Goal: Transaction & Acquisition: Purchase product/service

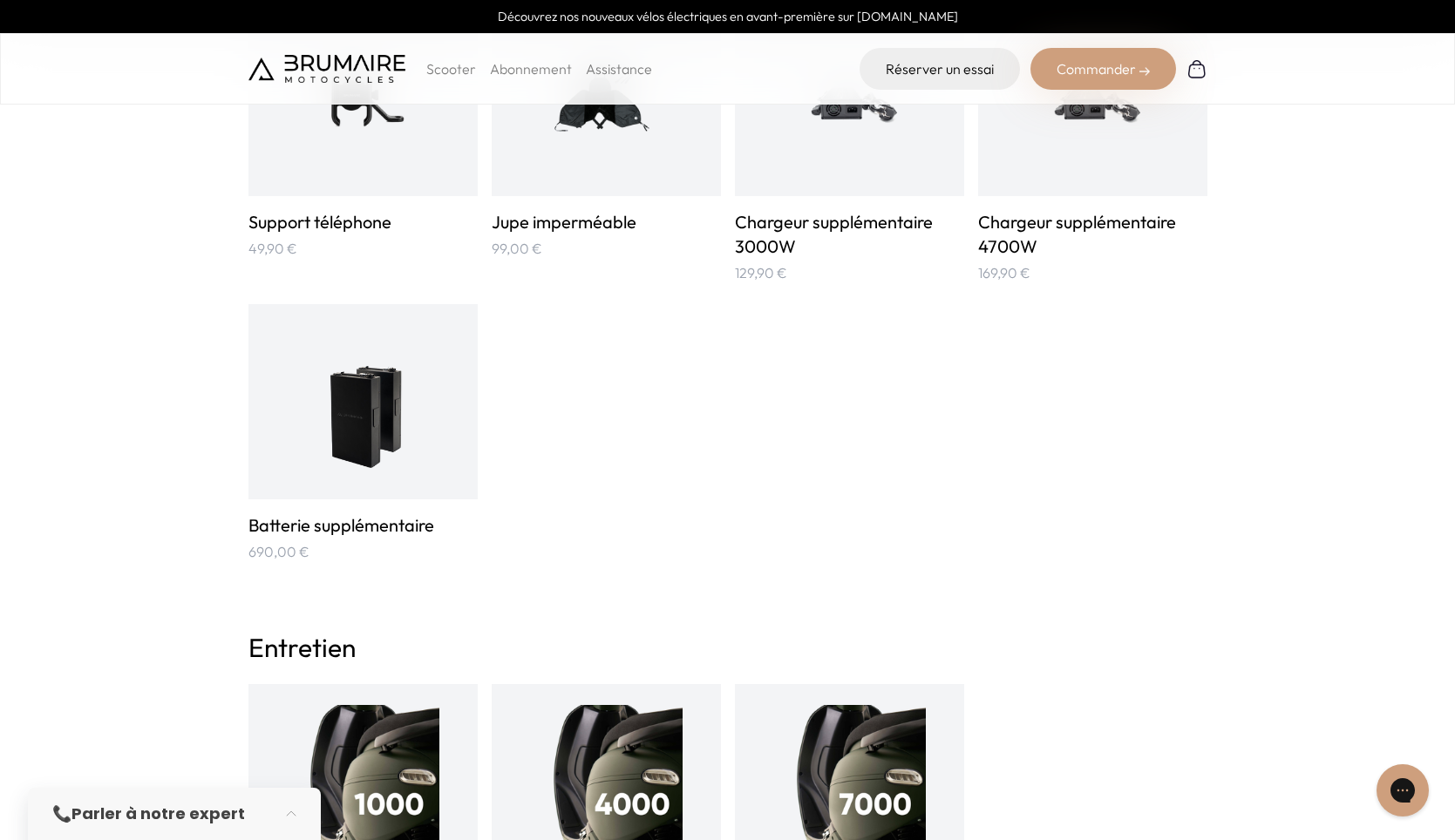
scroll to position [1395, 0]
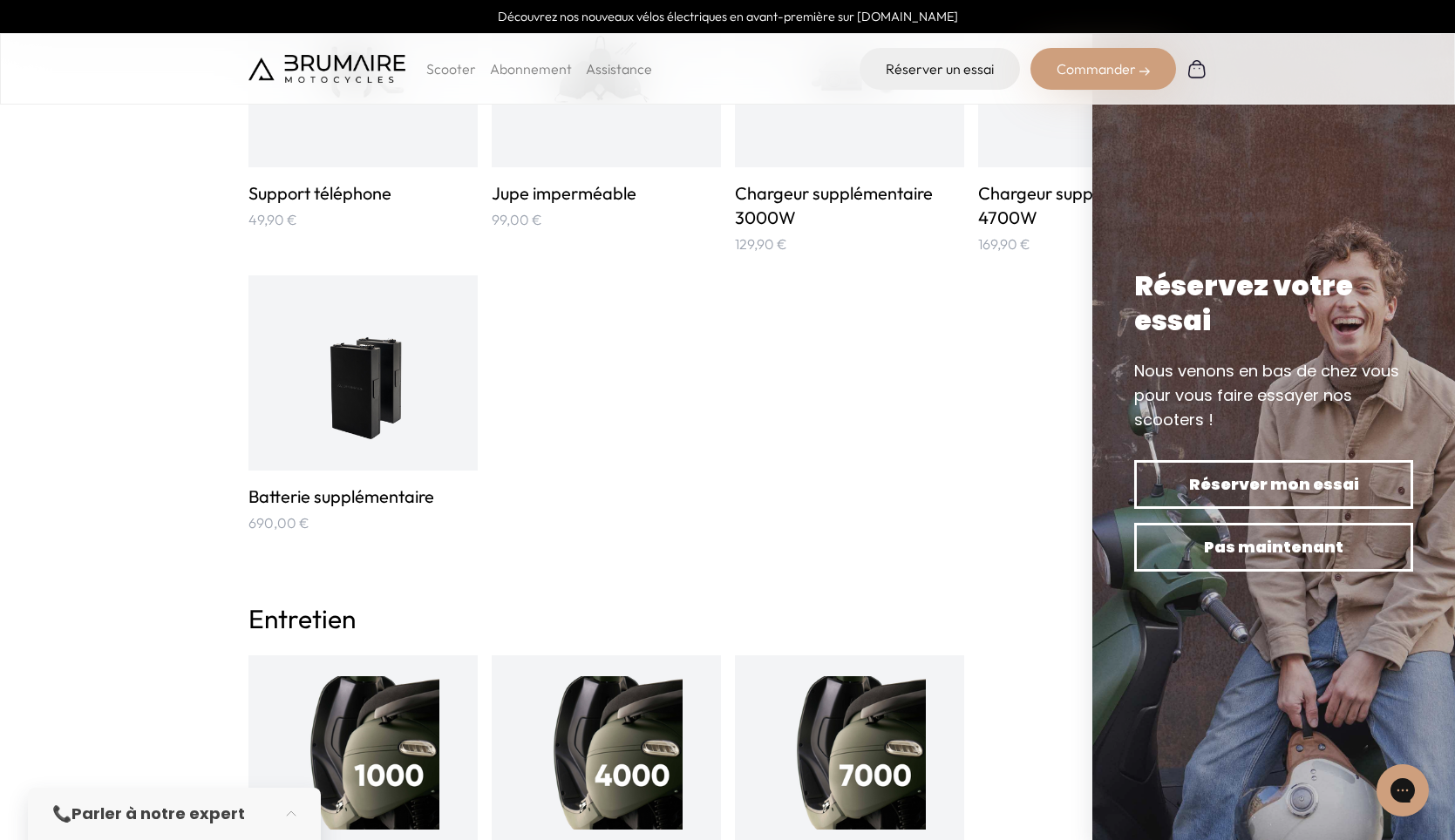
click at [399, 441] on img at bounding box center [362, 372] width 115 height 154
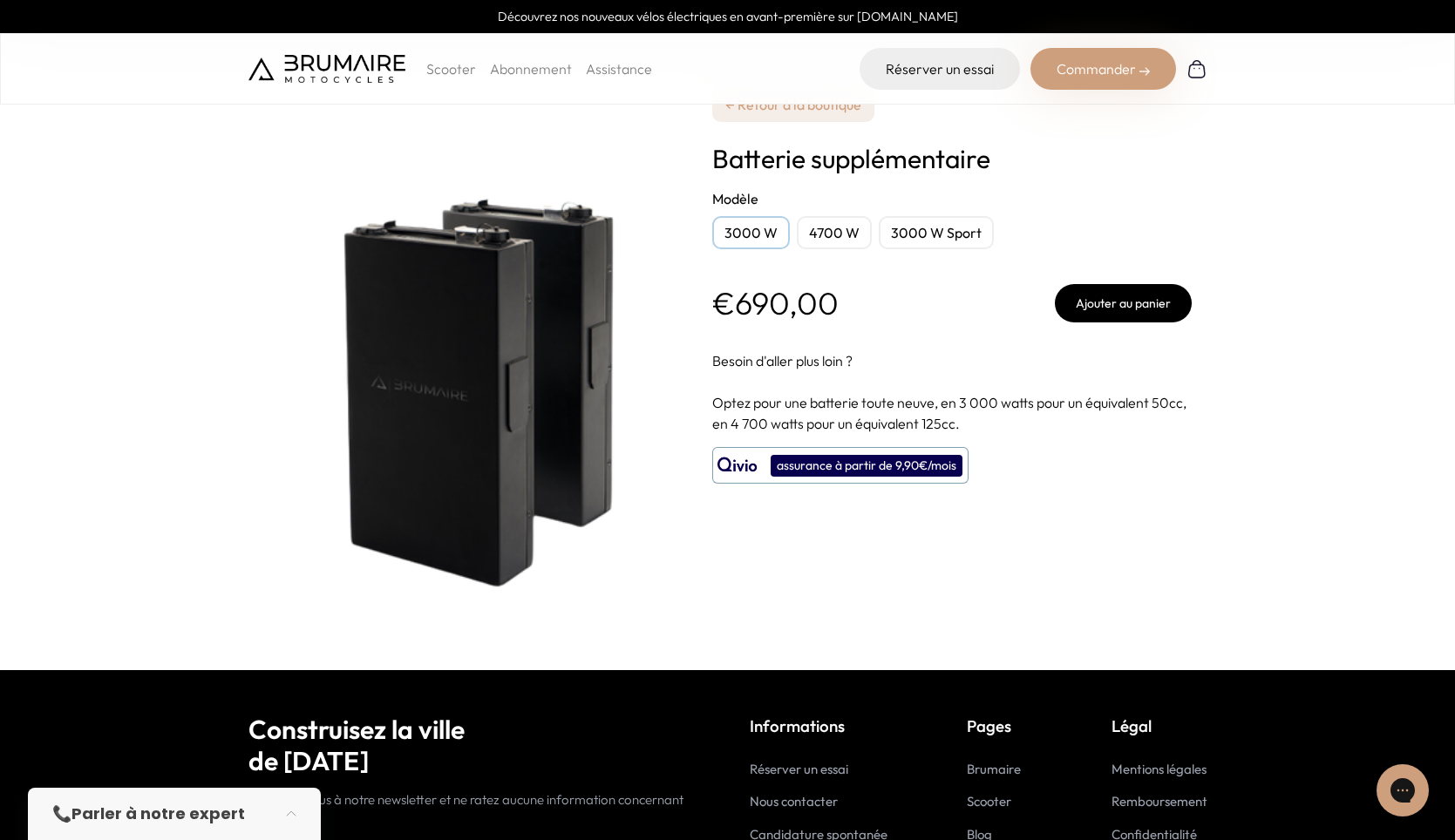
click at [1139, 302] on button "Ajouter au panier" at bounding box center [1123, 303] width 137 height 38
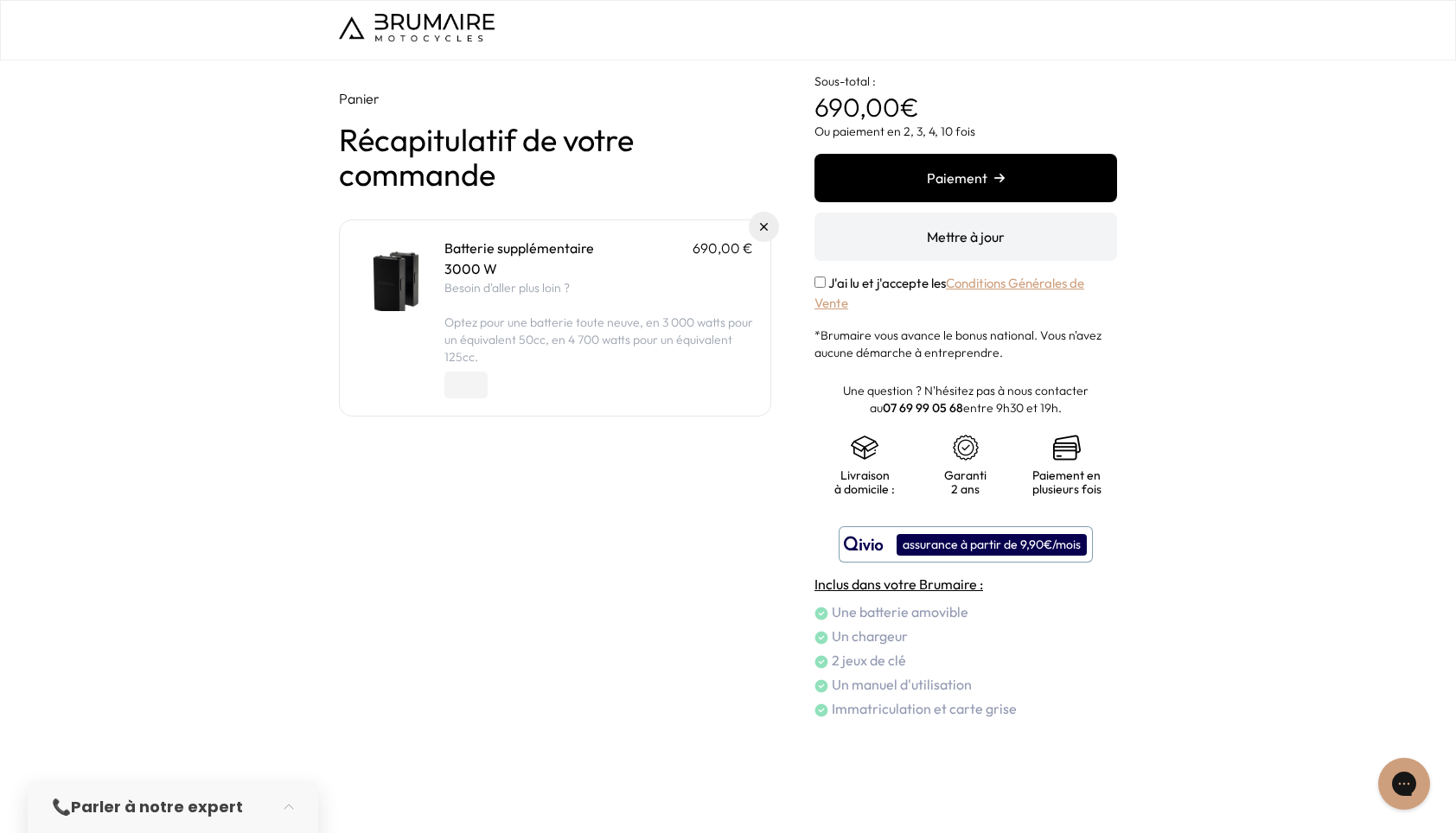
click at [980, 241] on button "Mettre à jour" at bounding box center [966, 236] width 302 height 48
click at [961, 182] on button "Paiement" at bounding box center [966, 178] width 302 height 48
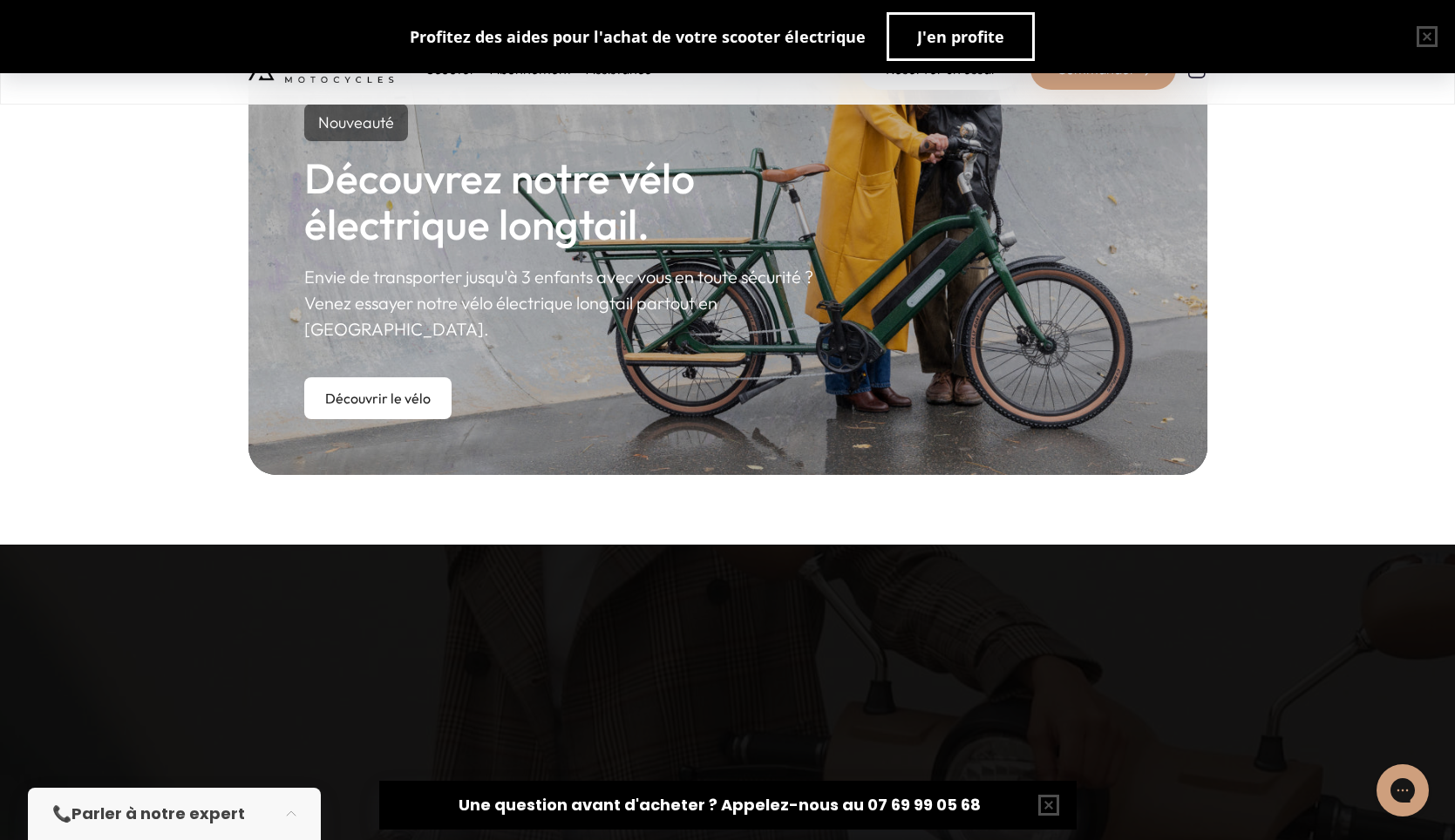
scroll to position [1046, 0]
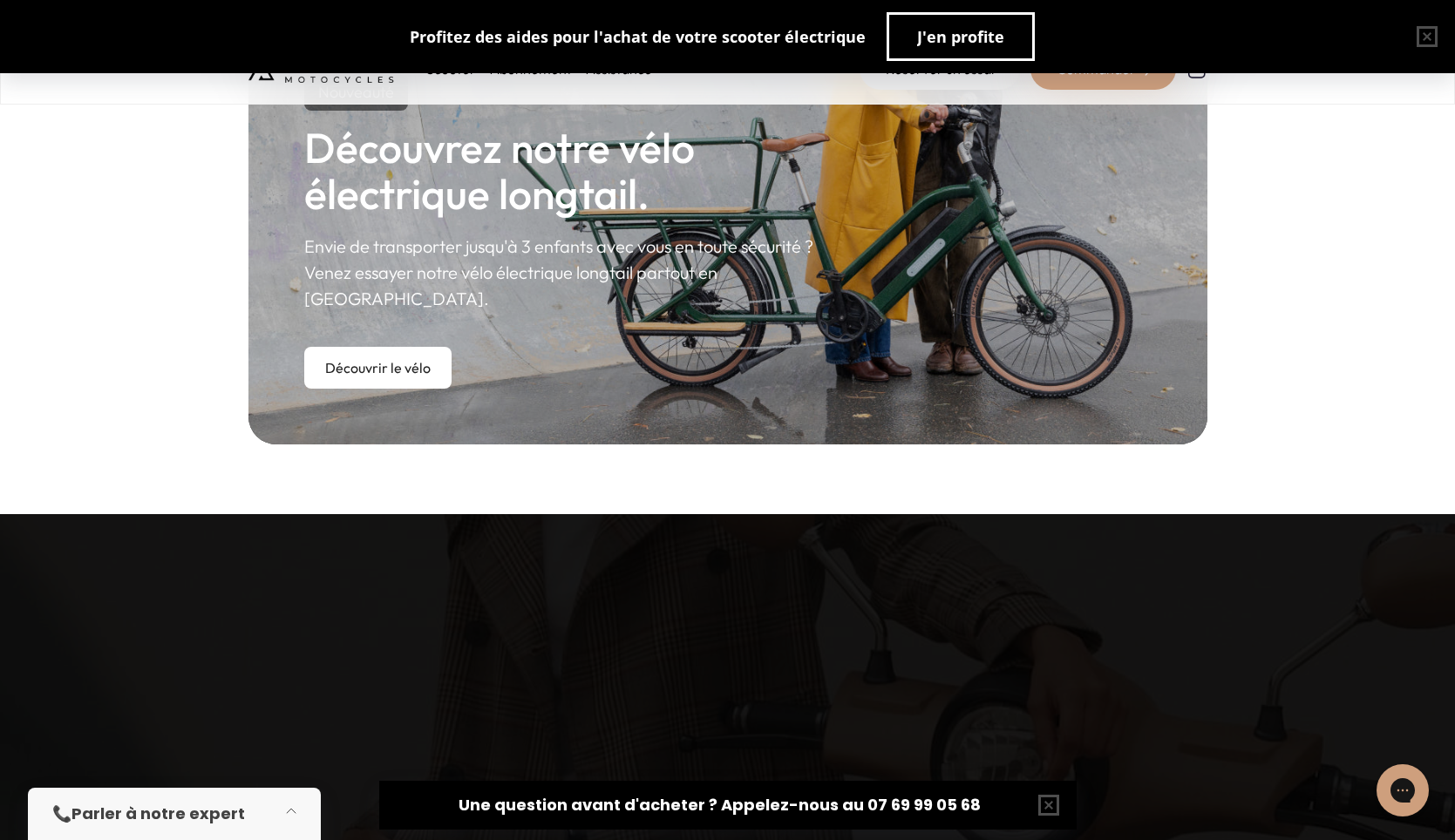
click at [293, 812] on button "button" at bounding box center [296, 813] width 49 height 38
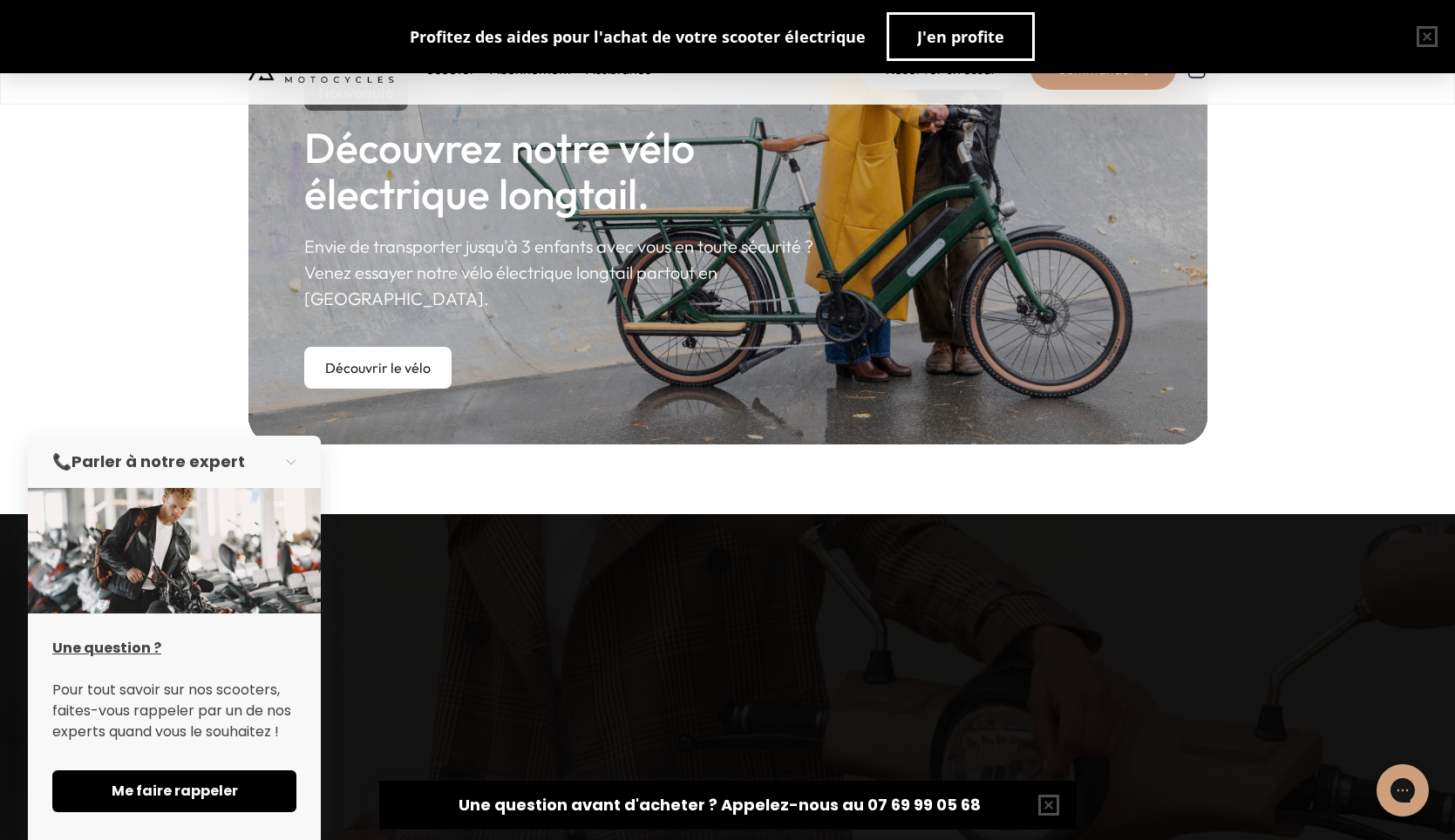
click at [370, 739] on div "Nos véhicules Un service d'exception Confiance rime avec transparence. Avec [PE…" at bounding box center [727, 831] width 1455 height 634
click at [971, 678] on div "Nos véhicules Un service d'exception Confiance rime avec transparence. Avec [PE…" at bounding box center [727, 669] width 959 height 172
click at [1410, 793] on icon "Gorgias live chat" at bounding box center [1403, 791] width 20 height 20
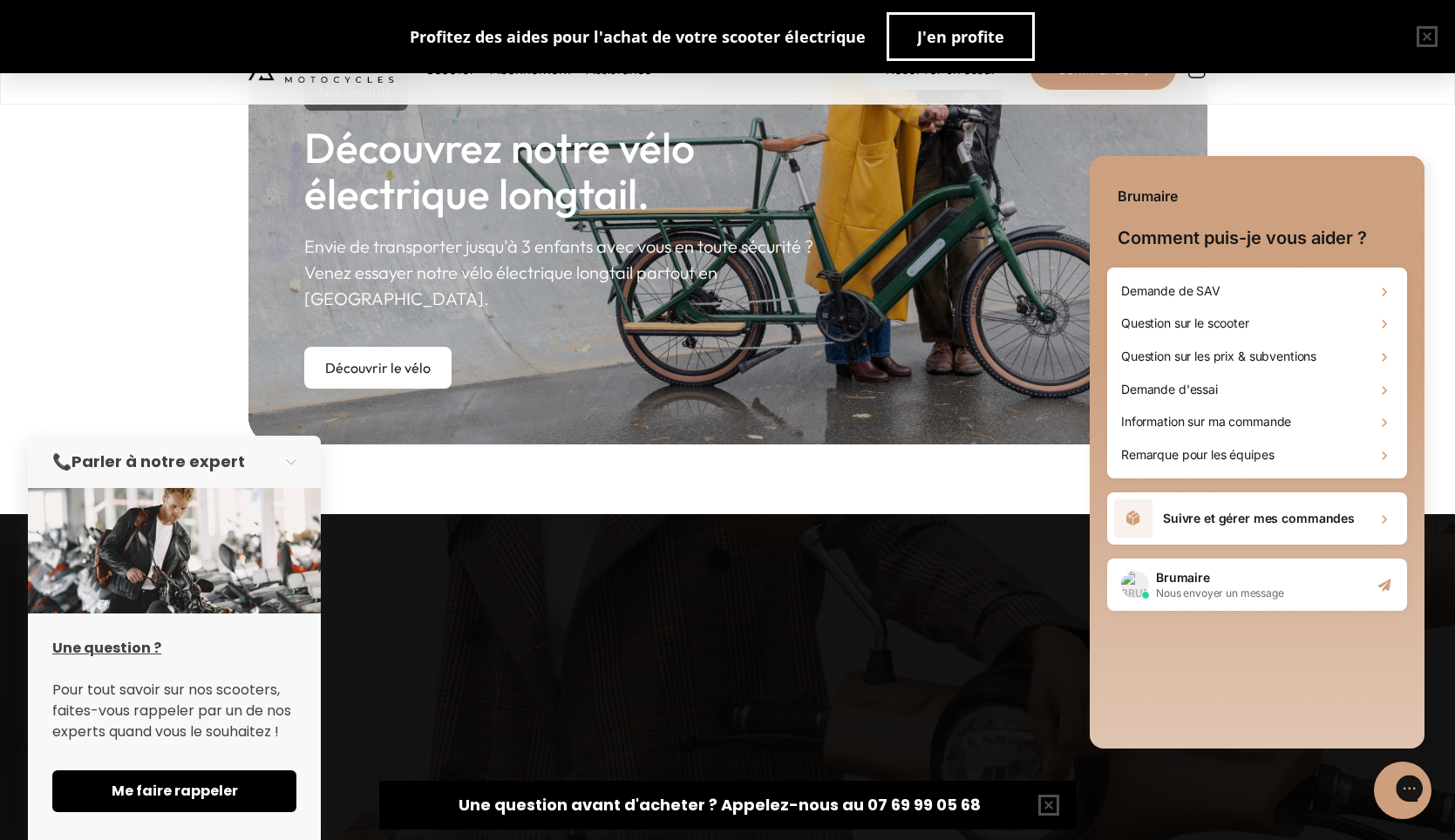
scroll to position [0, 0]
click at [1384, 291] on icon at bounding box center [1383, 292] width 4 height 8
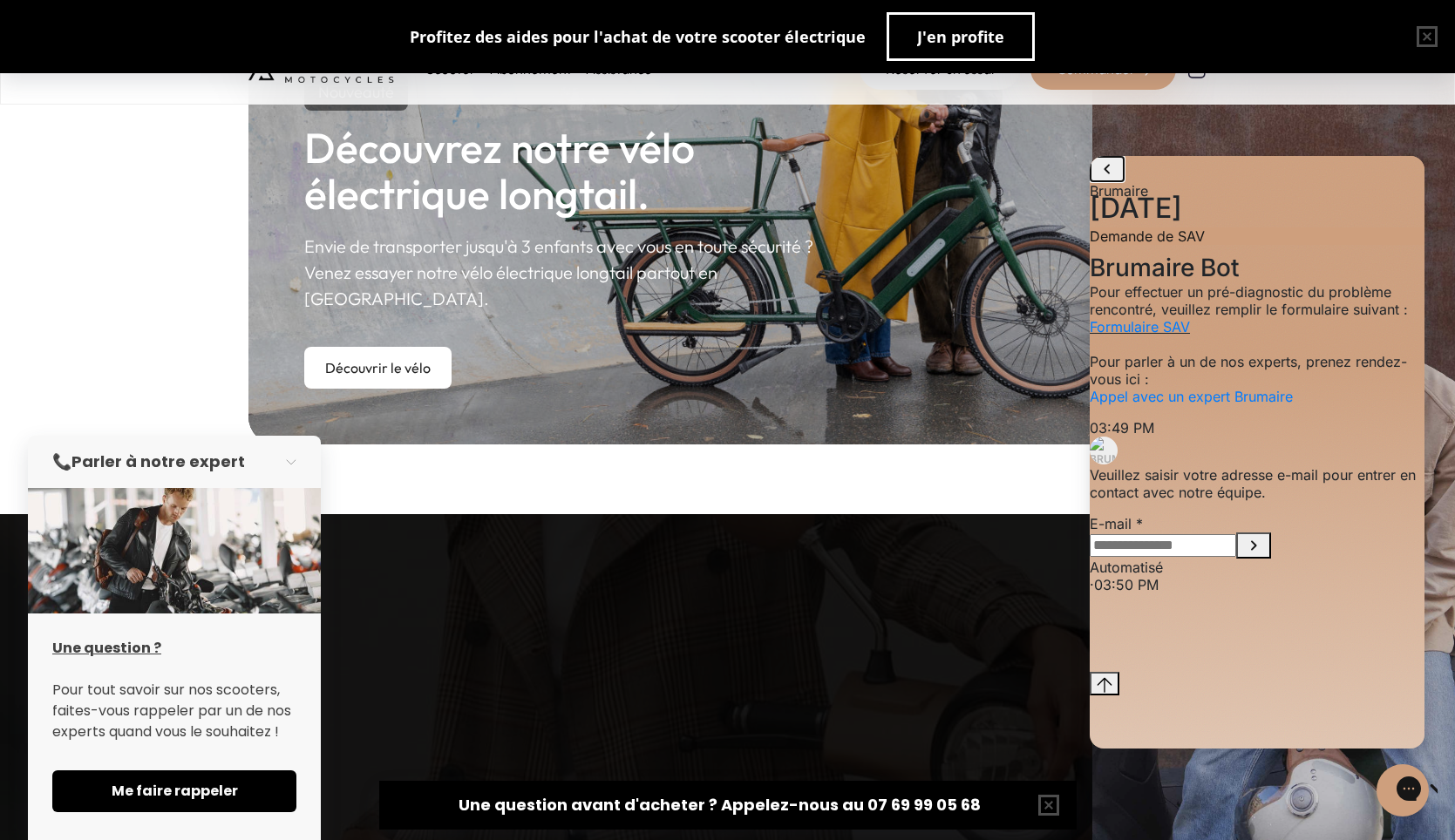
click at [1102, 179] on icon "go to home page" at bounding box center [1107, 169] width 21 height 21
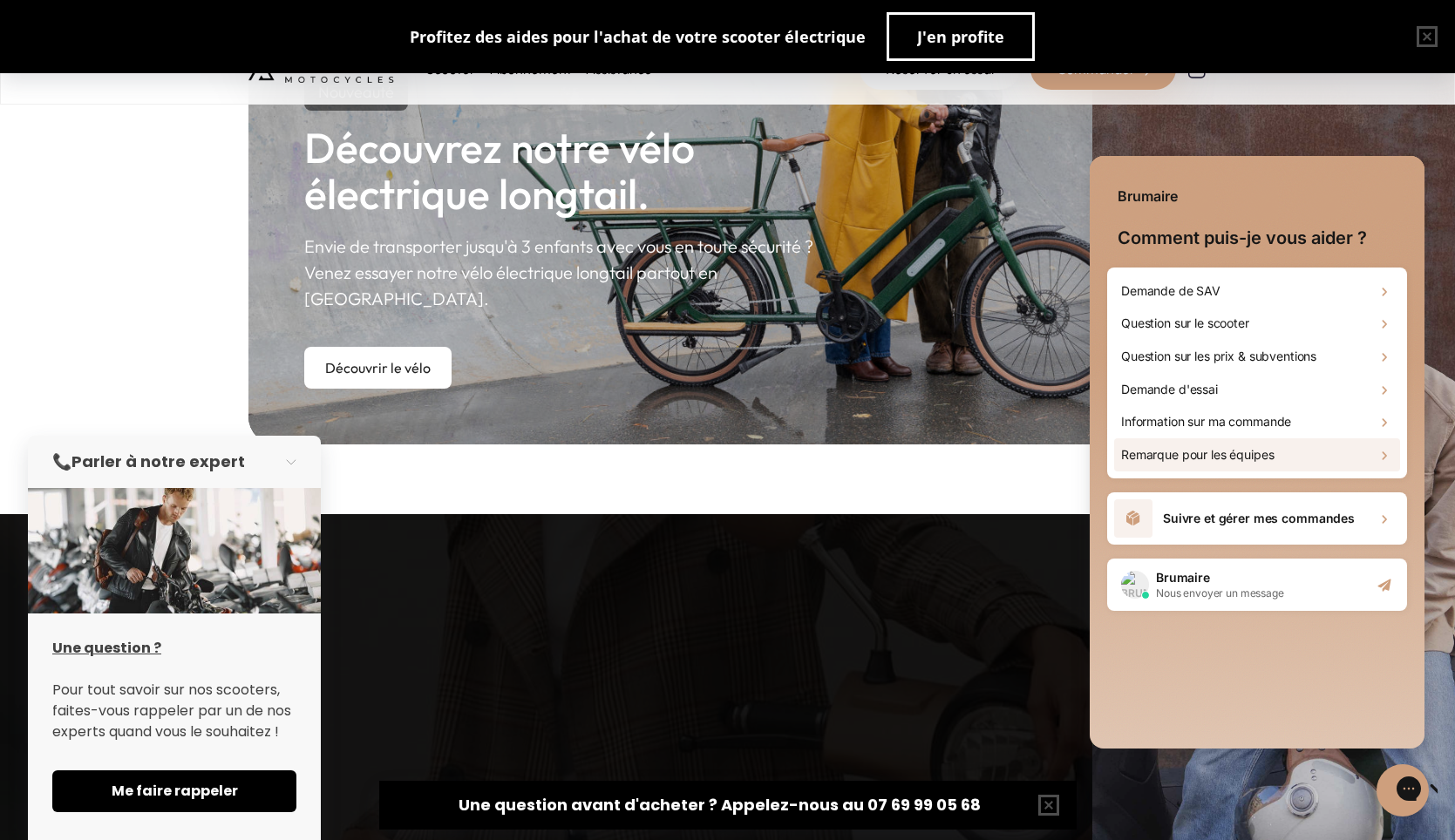
click at [1190, 458] on h2 "Remarque pour les équipes" at bounding box center [1197, 455] width 154 height 18
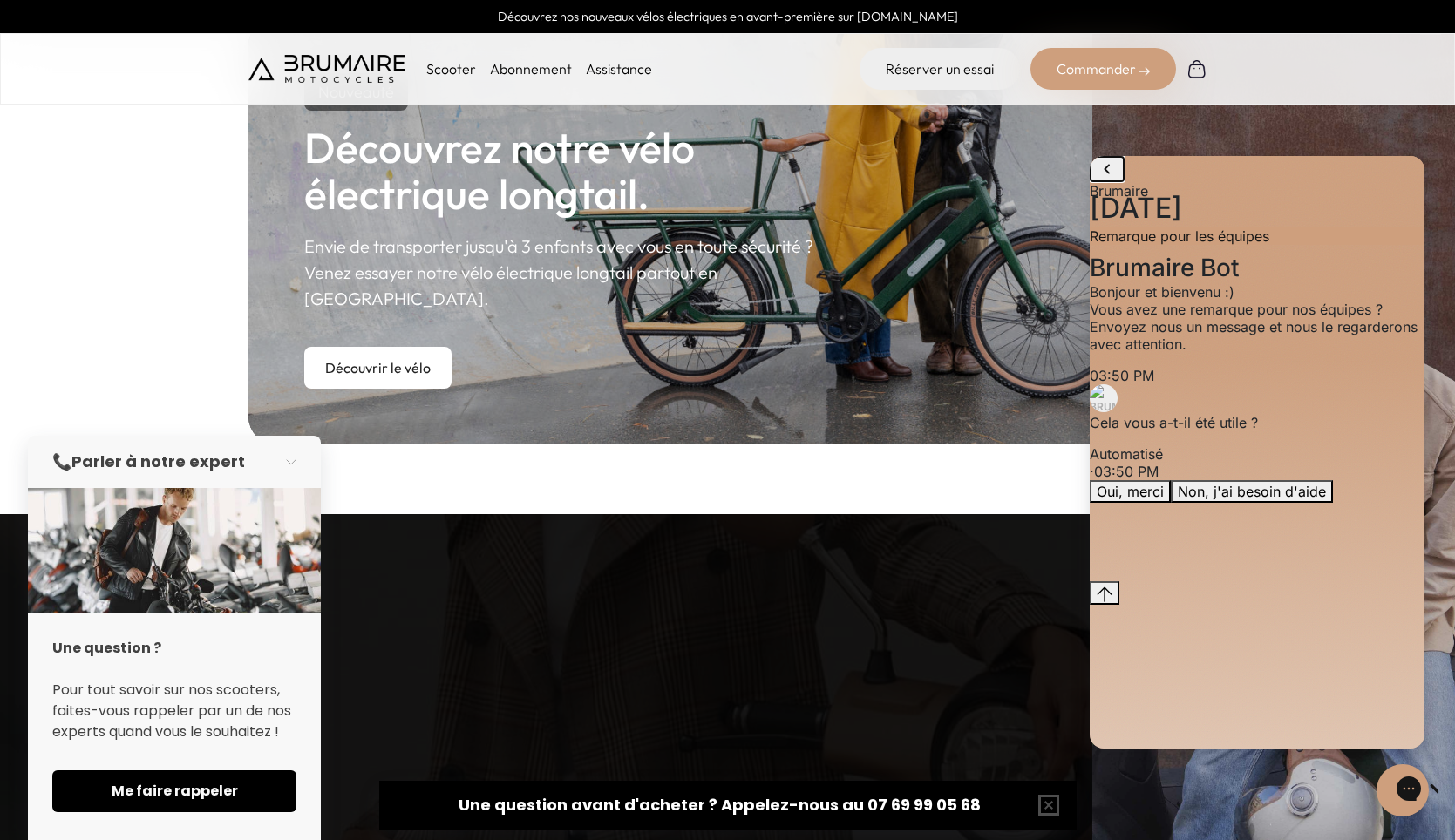
click at [1110, 180] on icon "go to home page" at bounding box center [1107, 169] width 21 height 21
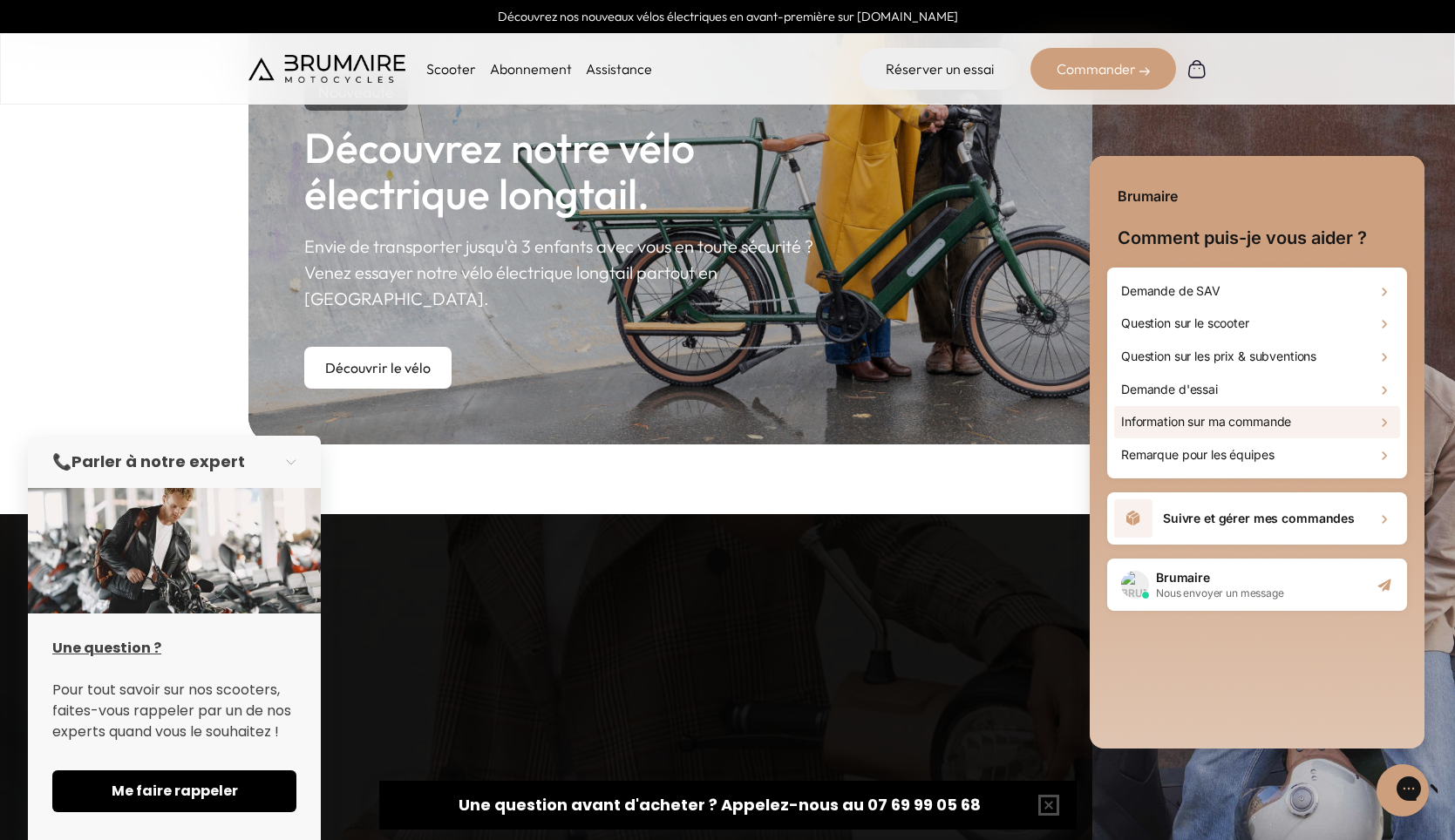
click at [1204, 416] on h2 "Information sur ma commande" at bounding box center [1205, 422] width 170 height 18
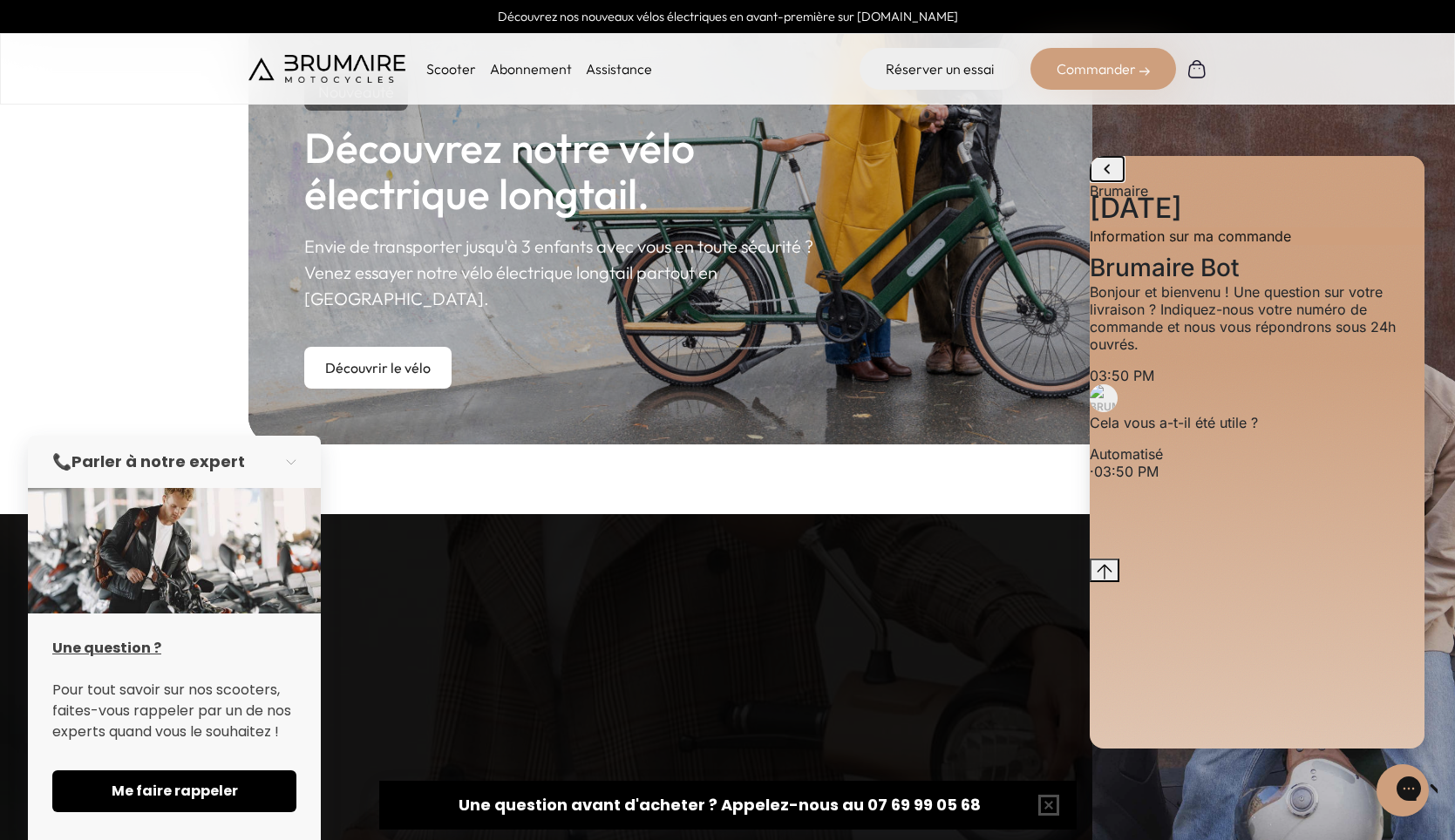
click at [1107, 180] on icon "go to home page" at bounding box center [1107, 169] width 21 height 21
